Goal: Transaction & Acquisition: Download file/media

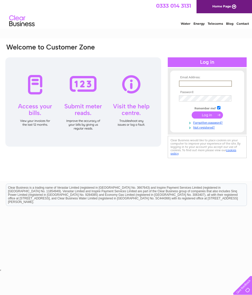
type input "[EMAIL_ADDRESS][DOMAIN_NAME]"
click at [208, 117] on input "submit" at bounding box center [207, 114] width 31 height 7
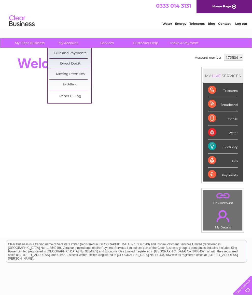
click at [75, 54] on link "Bills and Payments" at bounding box center [70, 53] width 42 height 10
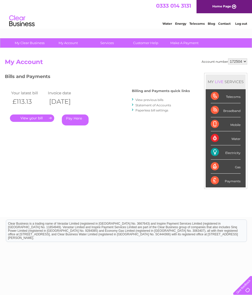
click at [36, 117] on link "." at bounding box center [32, 117] width 44 height 7
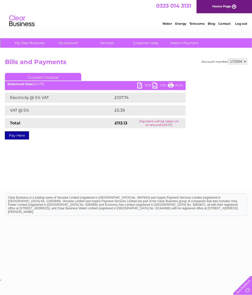
click at [138, 84] on link "PDF" at bounding box center [144, 85] width 15 height 7
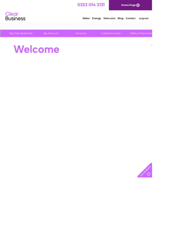
click at [196, 112] on div "Account number 172504 MY LIVE SERVICES Telecoms Broadband Mobile Water Electric…" at bounding box center [126, 142] width 252 height 189
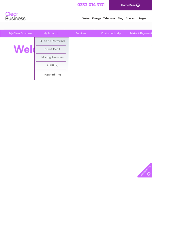
click at [76, 52] on link "Bills and Payments" at bounding box center [67, 53] width 42 height 10
click at [65, 52] on link "Bills and Payments" at bounding box center [67, 53] width 42 height 10
click at [71, 51] on link "Bills and Payments" at bounding box center [67, 53] width 42 height 10
click at [67, 54] on link "Bills and Payments" at bounding box center [67, 53] width 42 height 10
